Goal: Check status: Check status

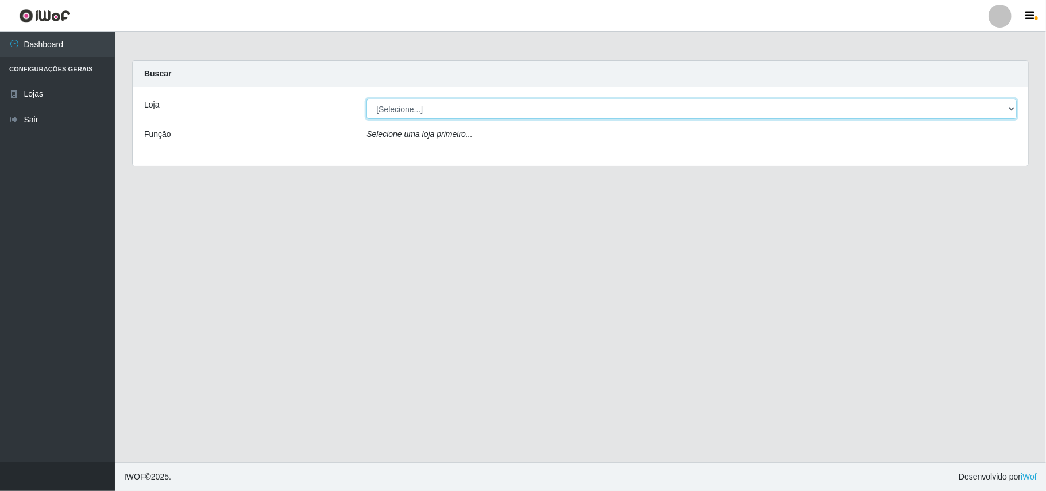
click at [443, 113] on select "[Selecione...] Bemais Supermercados - B11 Manaíra" at bounding box center [691, 109] width 650 height 20
select select "409"
click at [366, 99] on select "[Selecione...] Bemais Supermercados - B11 Manaíra" at bounding box center [691, 109] width 650 height 20
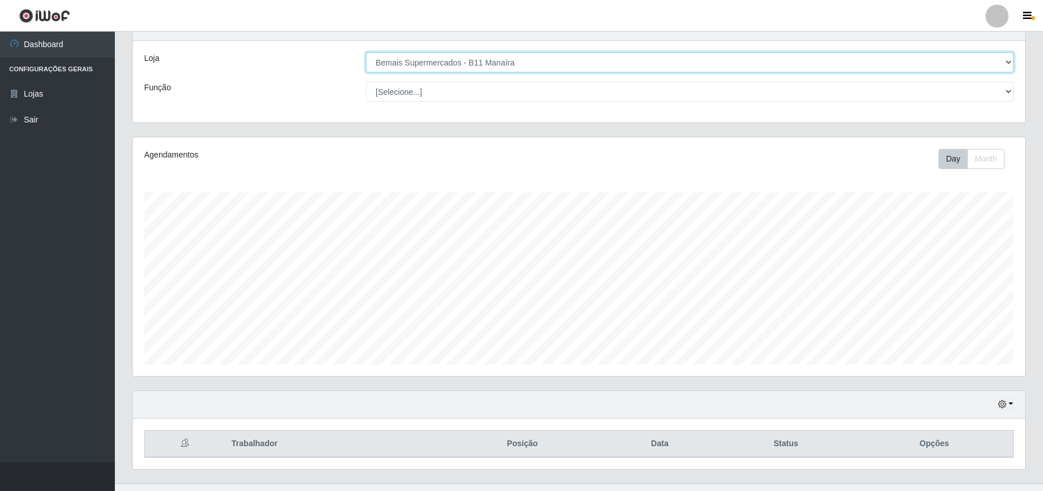
scroll to position [69, 0]
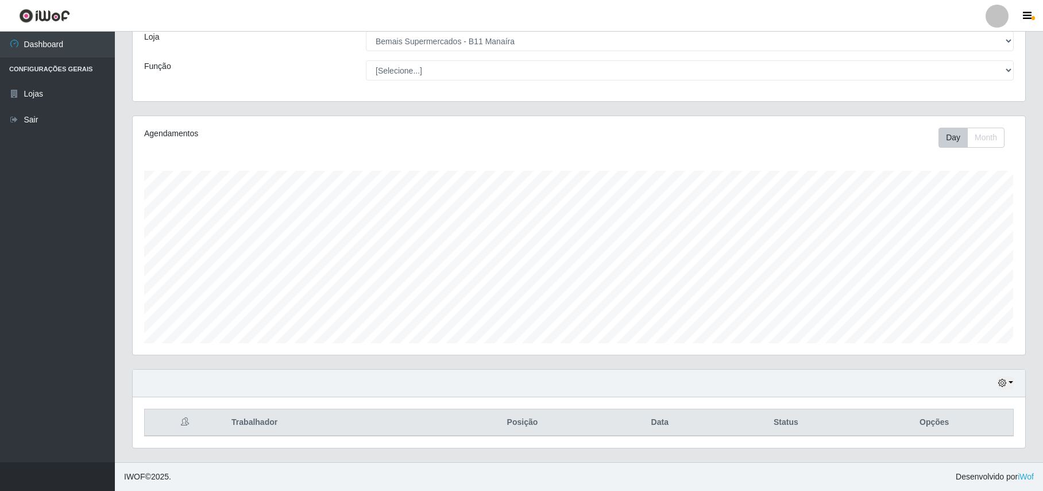
click at [1004, 370] on div "Hoje 1 dia 3 dias 1 Semana Não encerrados" at bounding box center [579, 383] width 893 height 28
click at [1009, 388] on button "button" at bounding box center [1006, 382] width 16 height 13
click at [961, 338] on button "1 Semana" at bounding box center [968, 339] width 91 height 24
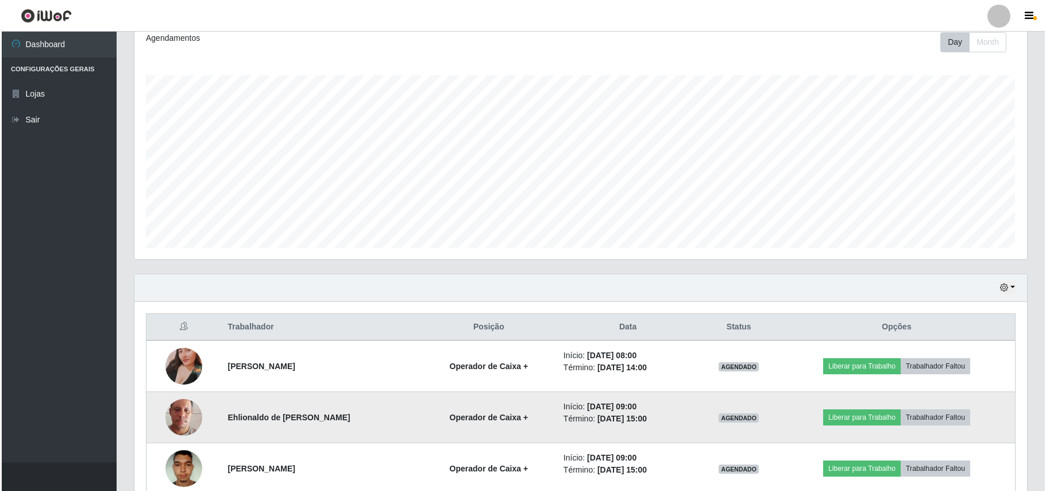
scroll to position [376, 0]
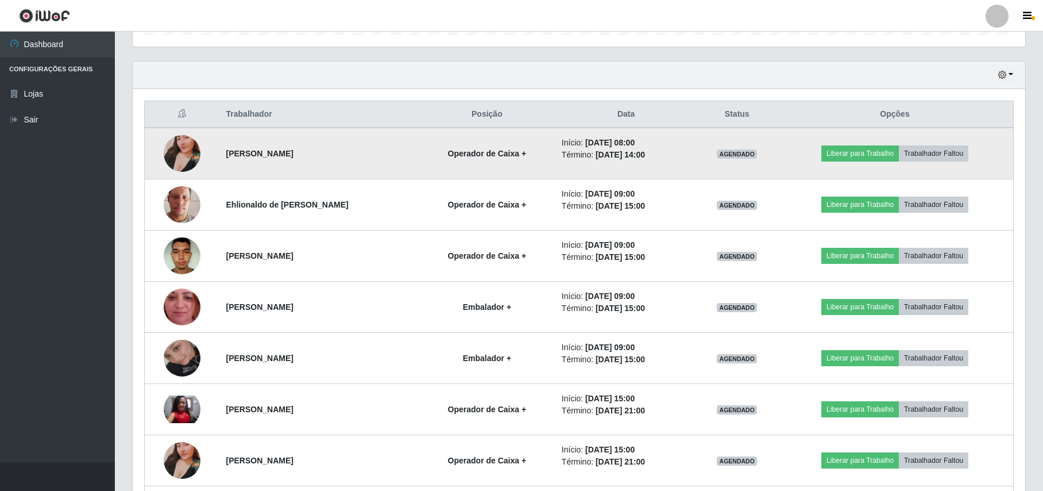
click at [167, 155] on img at bounding box center [182, 153] width 37 height 65
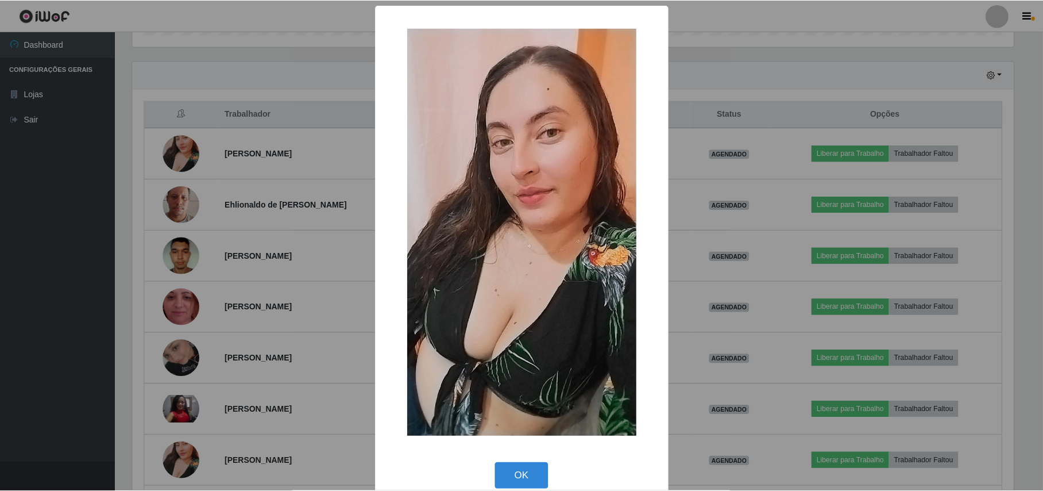
scroll to position [239, 883]
click at [171, 157] on div "× OK Cancel" at bounding box center [523, 245] width 1046 height 491
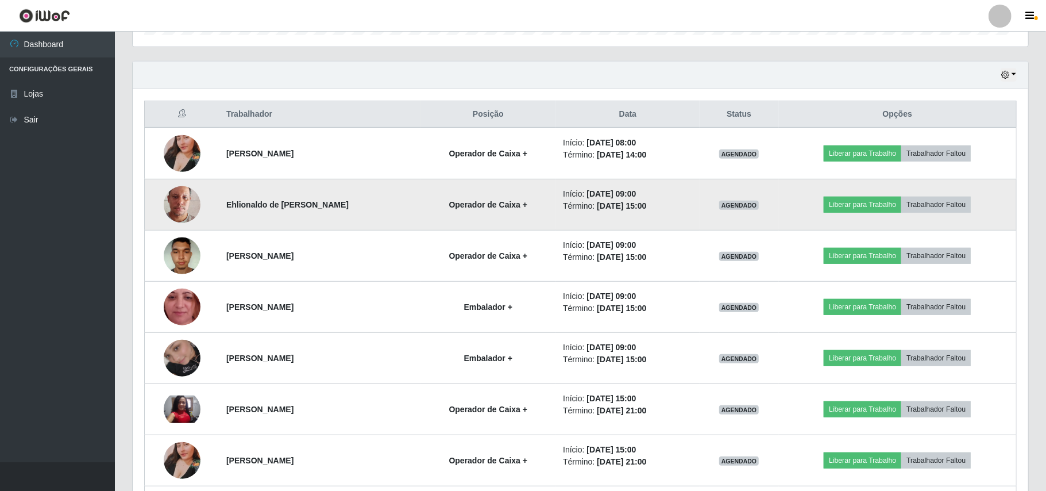
scroll to position [239, 892]
click at [191, 184] on td at bounding box center [182, 204] width 75 height 51
click at [194, 211] on img at bounding box center [182, 204] width 37 height 65
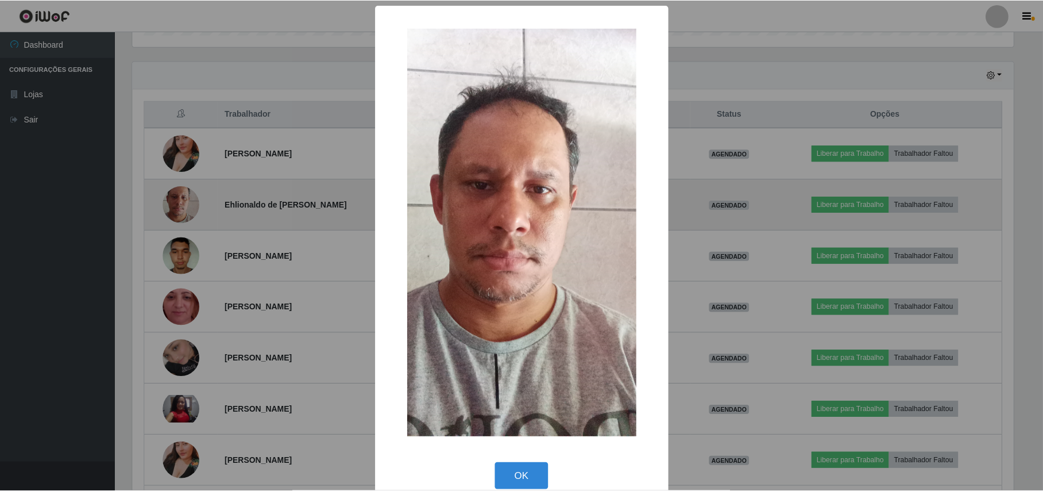
scroll to position [239, 883]
click at [194, 211] on div "× OK Cancel" at bounding box center [523, 245] width 1046 height 491
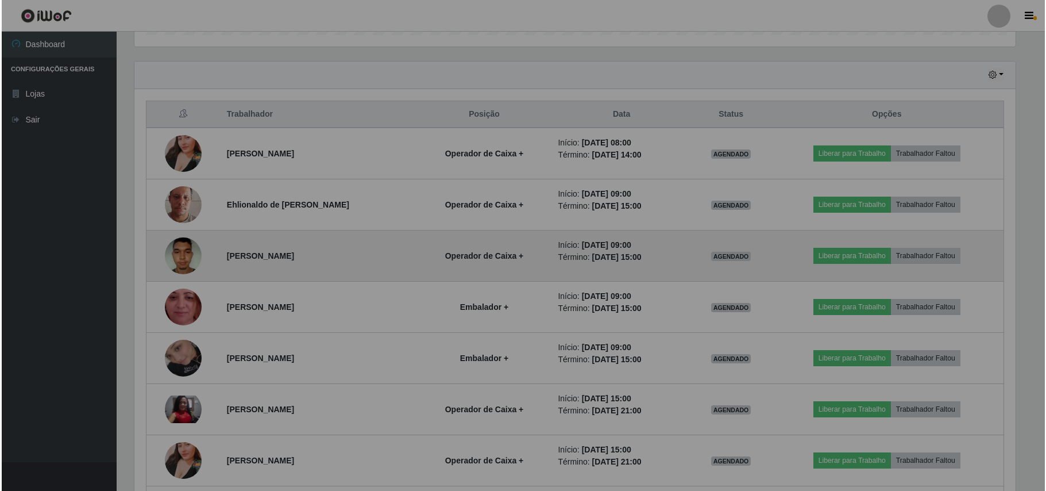
scroll to position [239, 892]
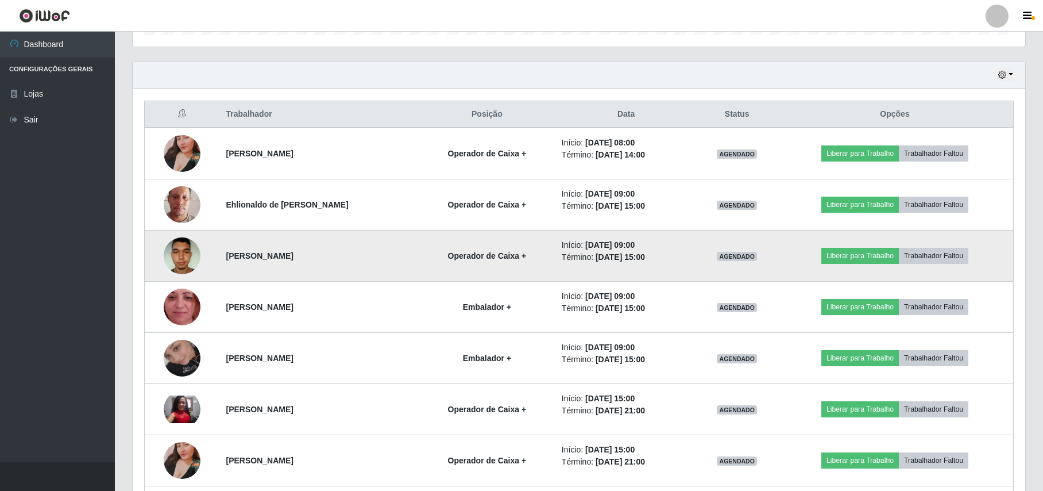
click at [183, 256] on img at bounding box center [182, 255] width 37 height 49
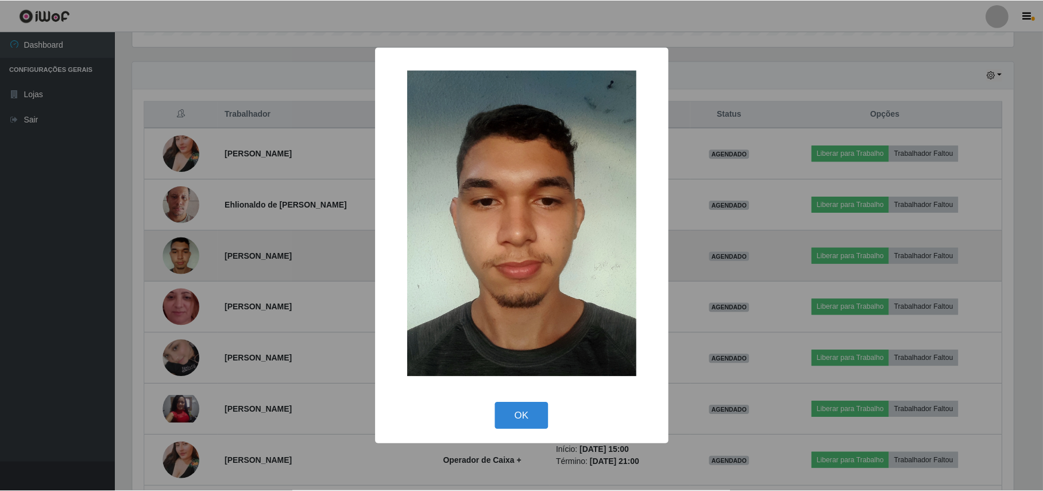
scroll to position [239, 883]
click at [183, 256] on div "× OK Cancel" at bounding box center [523, 245] width 1046 height 491
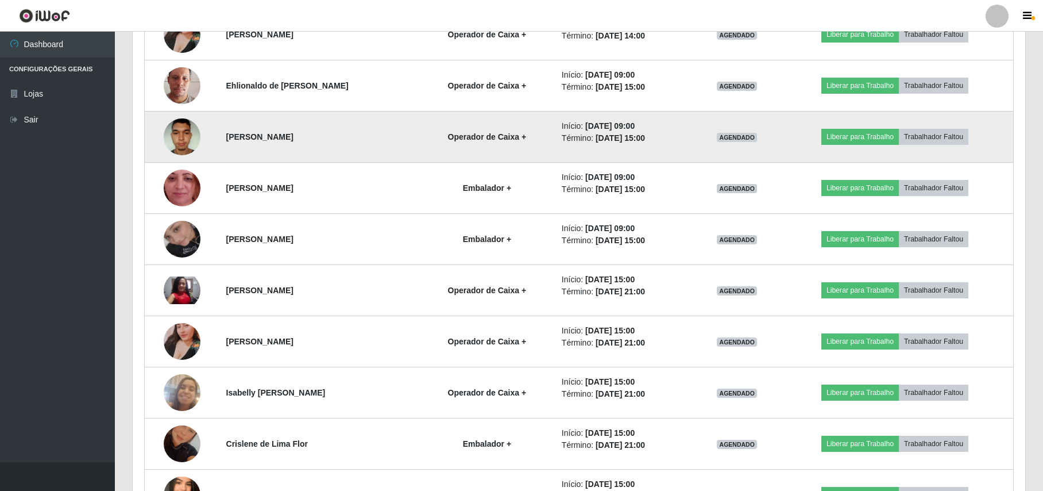
scroll to position [529, 0]
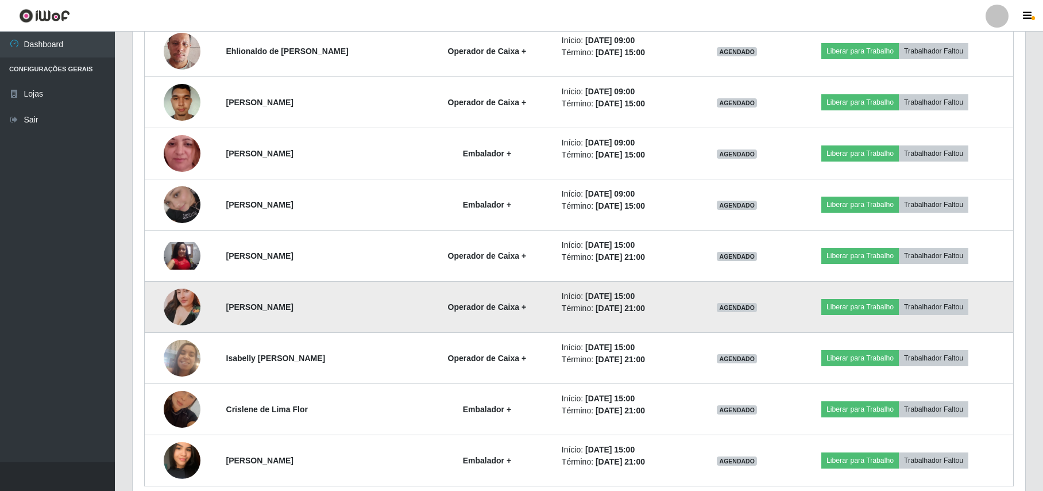
click at [173, 311] on img at bounding box center [182, 306] width 37 height 65
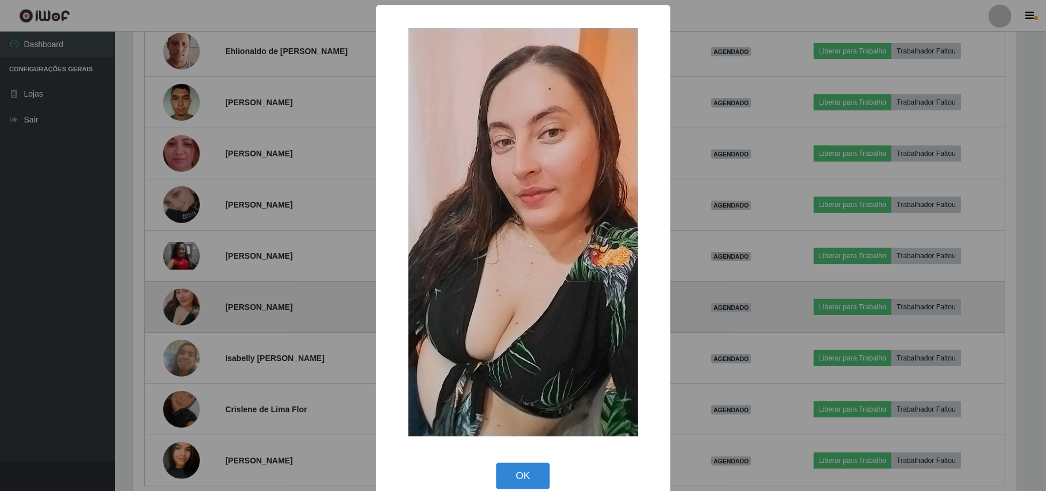
click at [173, 311] on div "× OK Cancel" at bounding box center [523, 245] width 1046 height 491
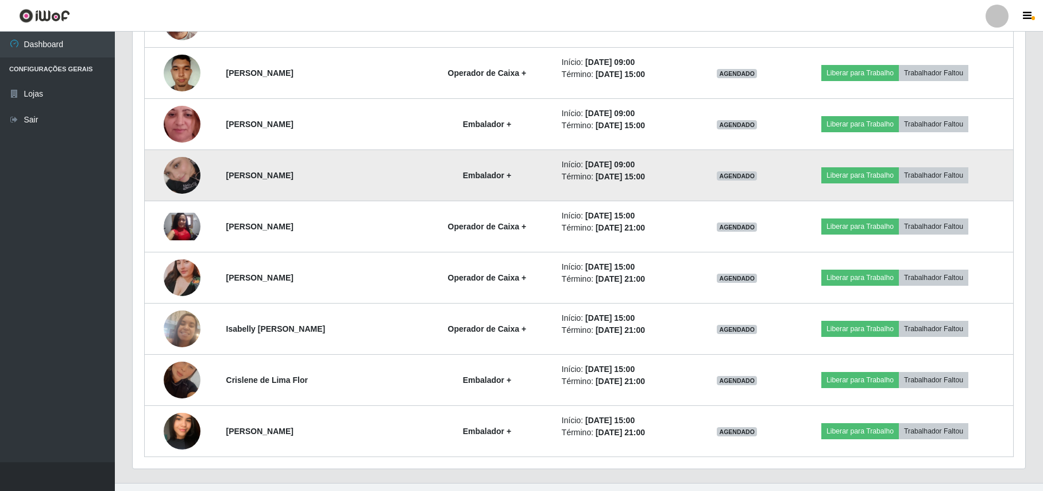
scroll to position [582, 0]
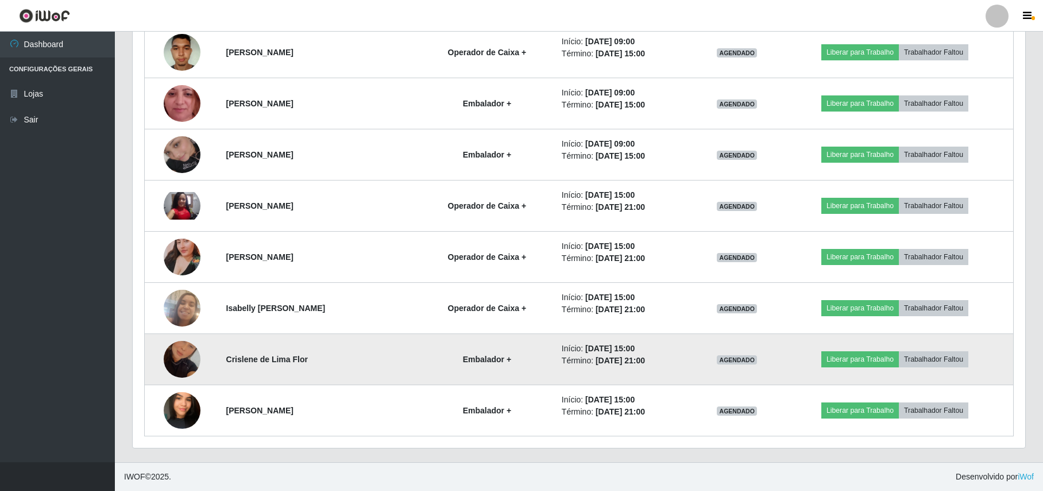
click at [187, 370] on img at bounding box center [182, 358] width 37 height 65
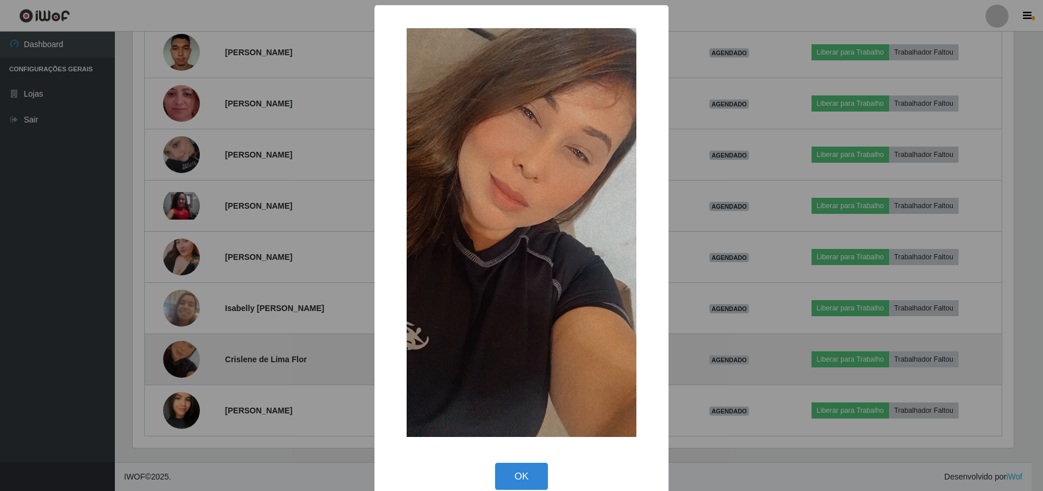
scroll to position [239, 883]
click at [187, 370] on div "× OK Cancel" at bounding box center [523, 245] width 1046 height 491
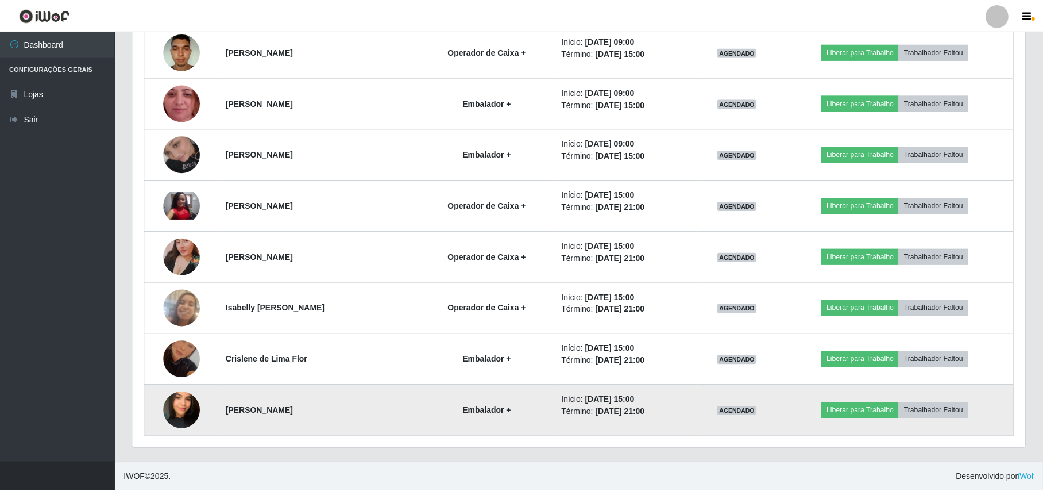
scroll to position [239, 892]
click at [175, 414] on img at bounding box center [182, 409] width 37 height 65
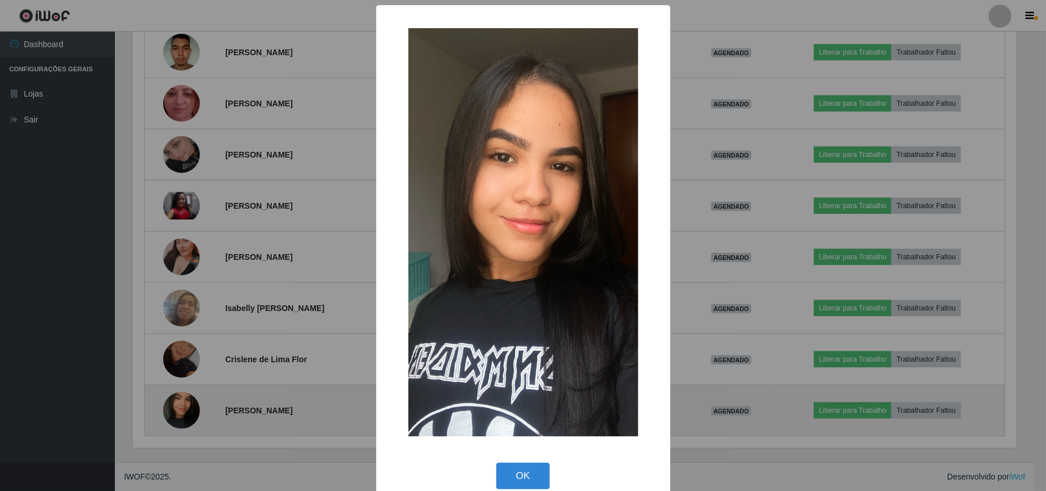
click at [175, 414] on div "× OK Cancel" at bounding box center [523, 245] width 1046 height 491
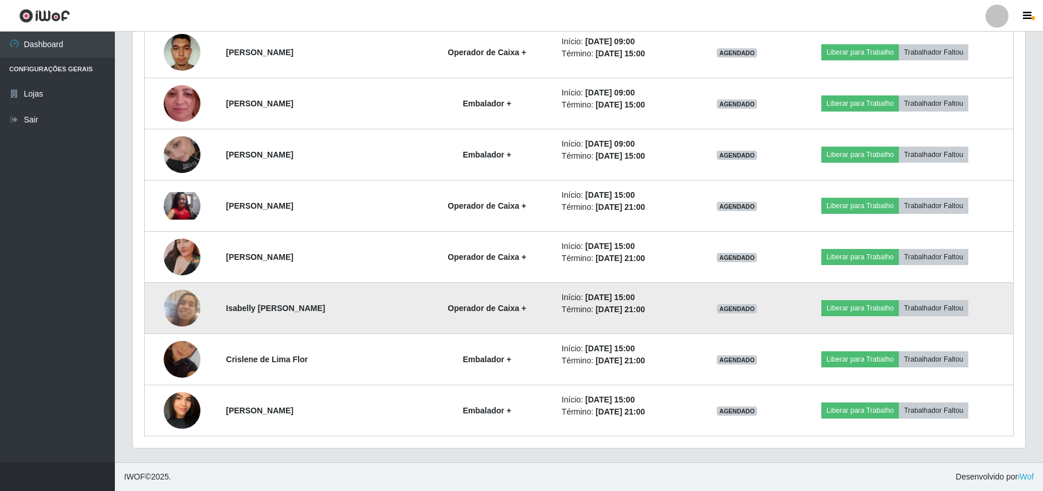
click at [171, 295] on img at bounding box center [182, 307] width 37 height 65
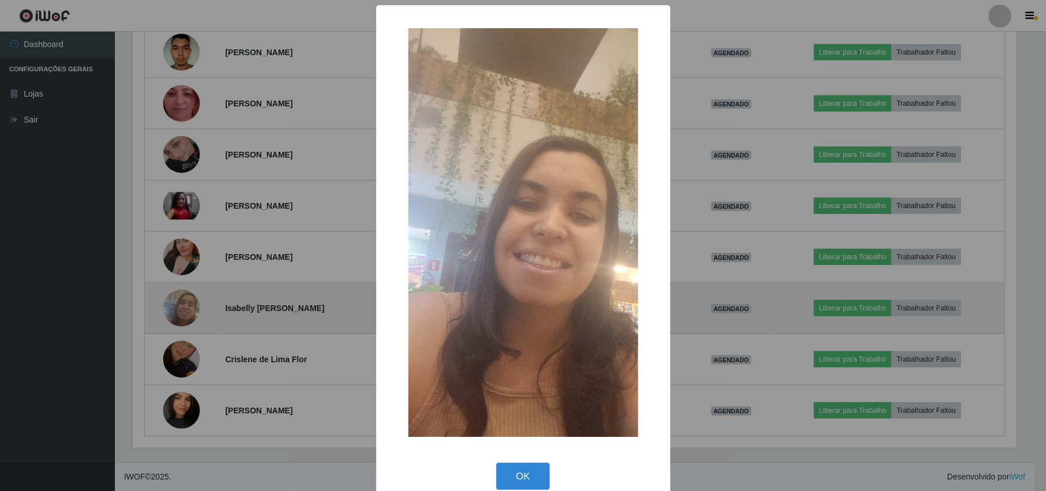
click at [171, 295] on div "× OK Cancel" at bounding box center [523, 245] width 1046 height 491
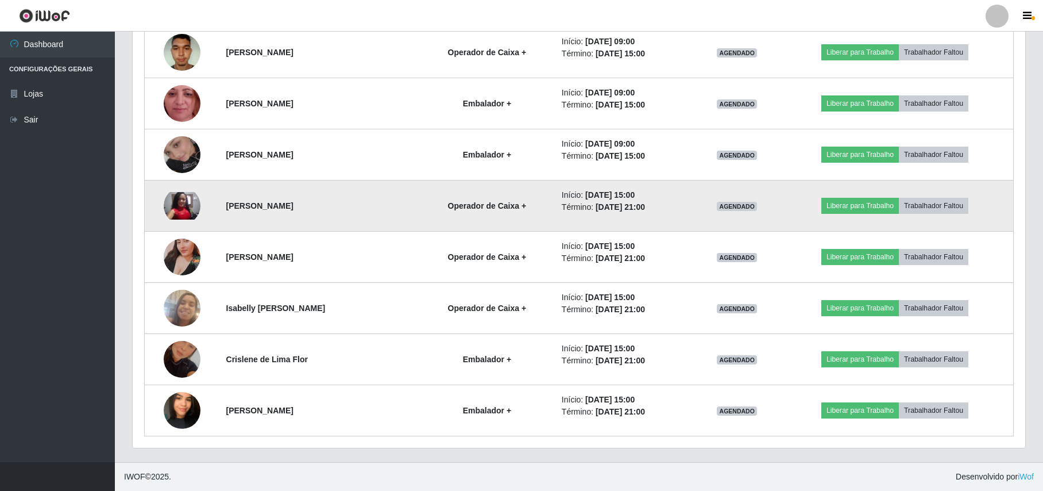
click at [194, 202] on img at bounding box center [182, 206] width 37 height 28
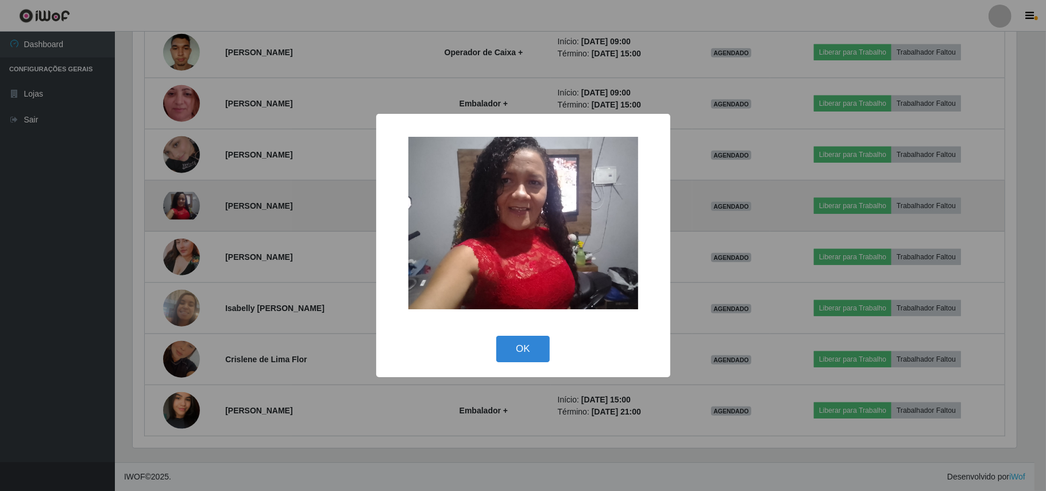
click at [194, 202] on div "× OK Cancel" at bounding box center [523, 245] width 1046 height 491
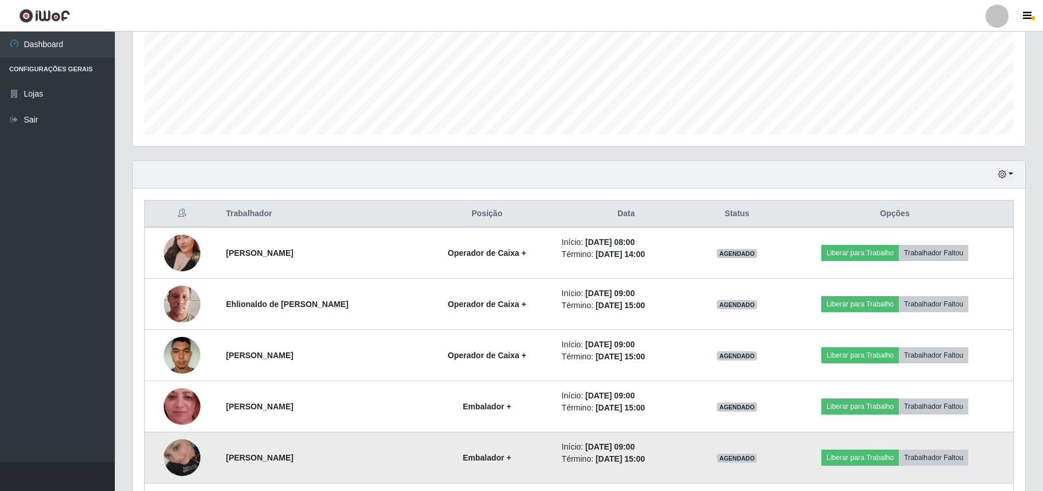
click at [180, 457] on img at bounding box center [182, 456] width 37 height 65
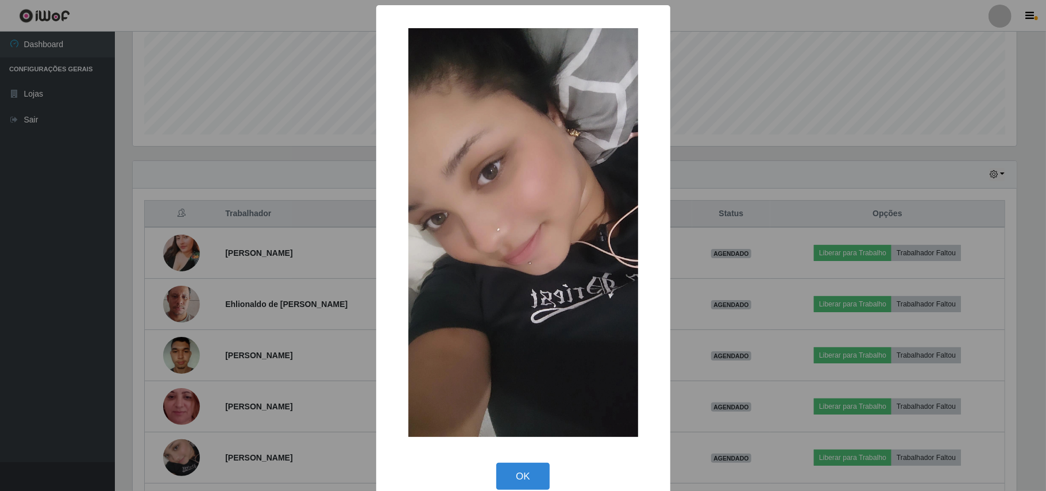
click at [180, 457] on div "× OK Cancel" at bounding box center [523, 245] width 1046 height 491
